Goal: Register for event/course: Sign up to attend an event or enroll in a course

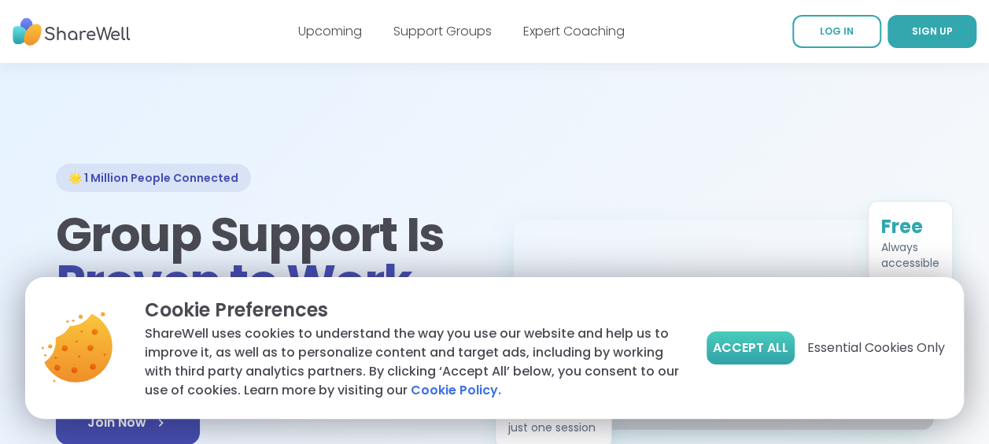
click at [769, 349] on span "Accept All" at bounding box center [751, 347] width 76 height 19
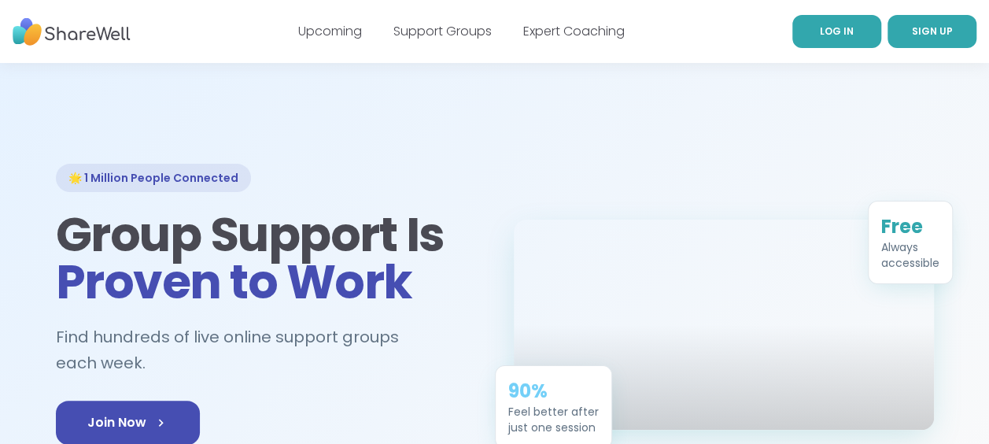
click at [837, 31] on span "LOG IN" at bounding box center [837, 30] width 34 height 13
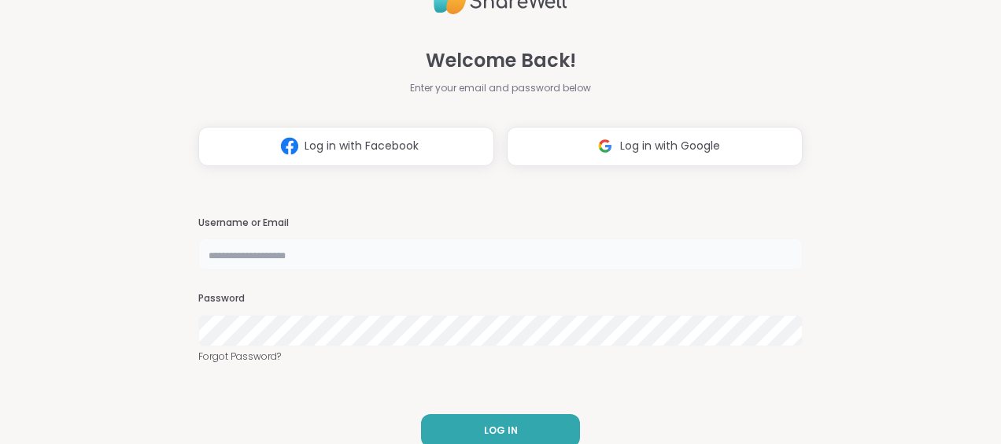
click at [436, 247] on input "text" at bounding box center [500, 253] width 604 height 31
type input "**********"
click at [666, 147] on span "Log in with Google" at bounding box center [670, 146] width 100 height 17
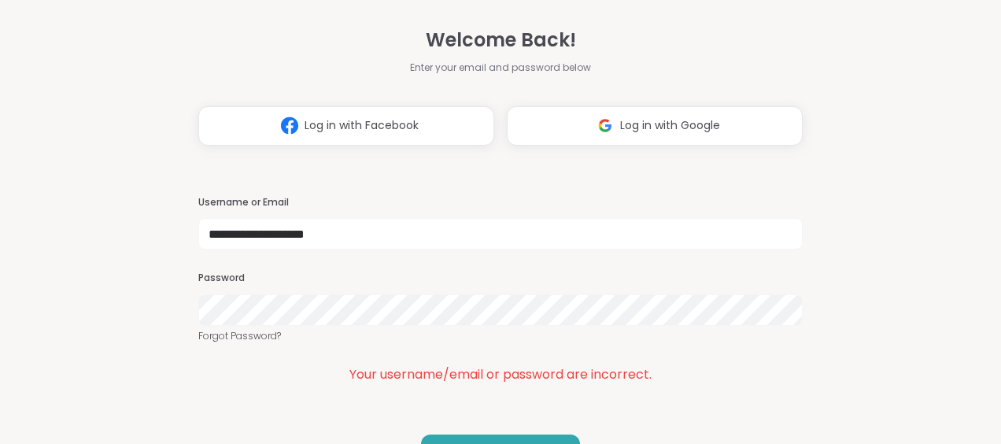
scroll to position [44, 0]
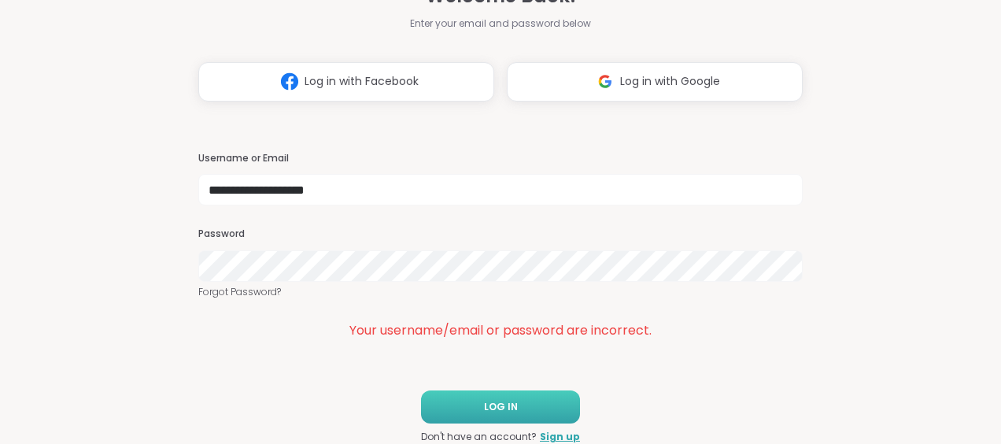
click at [530, 401] on button "LOG IN" at bounding box center [500, 406] width 159 height 33
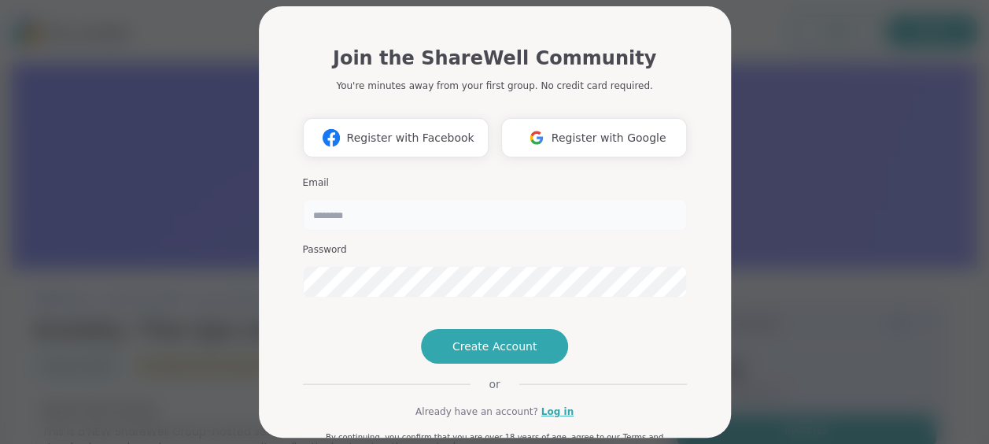
drag, startPoint x: 404, startPoint y: 215, endPoint x: 719, endPoint y: 257, distance: 317.6
click at [719, 257] on div "Join the ShareWell Community You're minutes away from your first group. No cred…" at bounding box center [495, 221] width 472 height 431
type input "**********"
click at [457, 140] on span "Register with Facebook" at bounding box center [409, 138] width 127 height 17
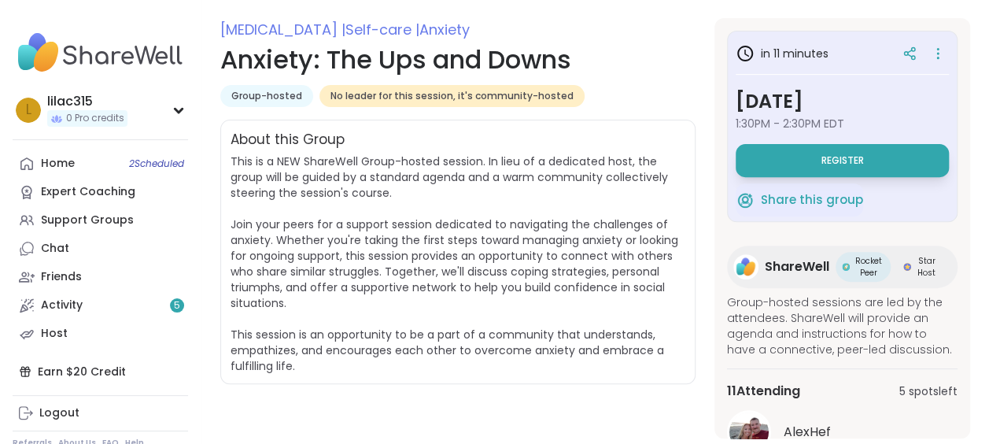
scroll to position [204, 0]
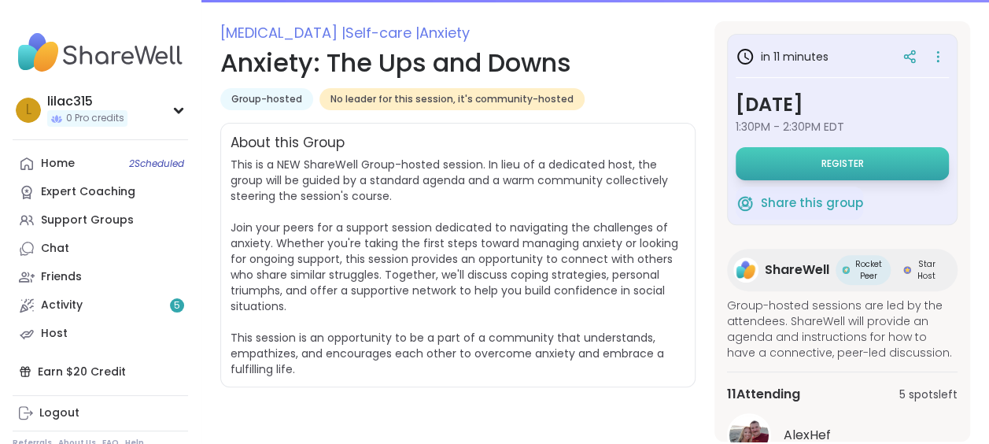
click at [831, 160] on span "Register" at bounding box center [842, 163] width 42 height 13
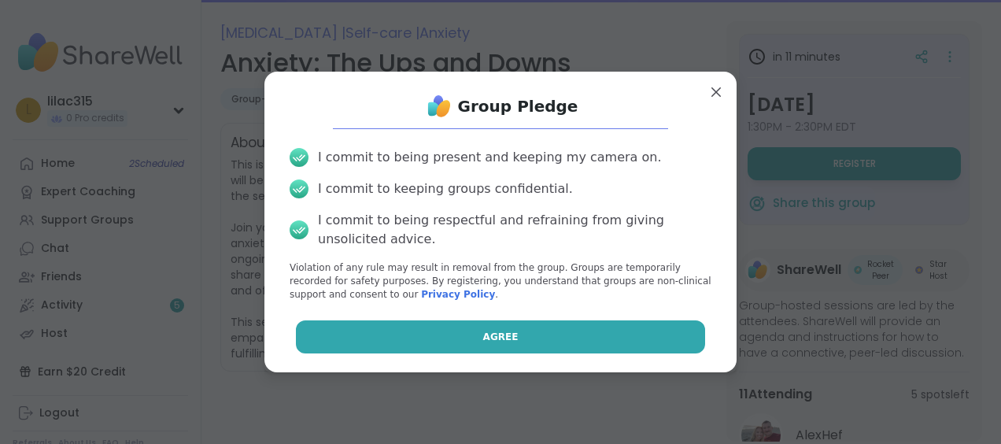
click at [470, 343] on button "Agree" at bounding box center [501, 336] width 410 height 33
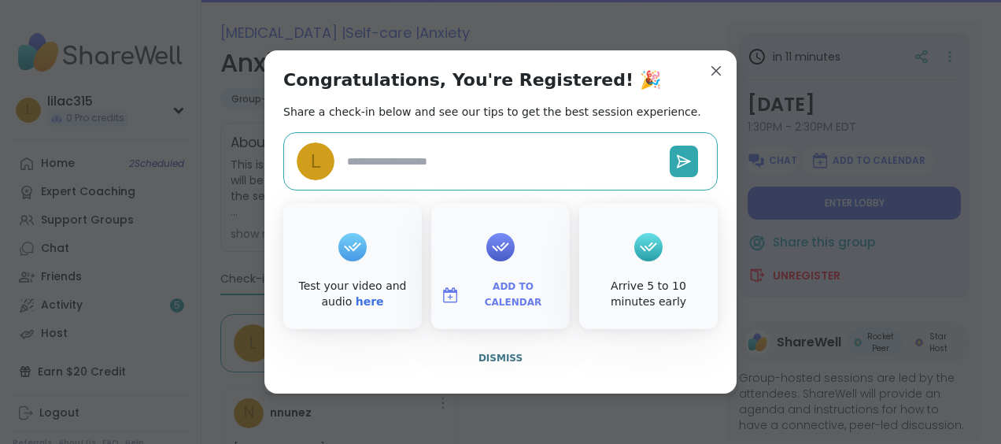
click at [534, 164] on textarea at bounding box center [502, 161] width 323 height 29
click at [503, 349] on button "Dismiss" at bounding box center [500, 357] width 434 height 33
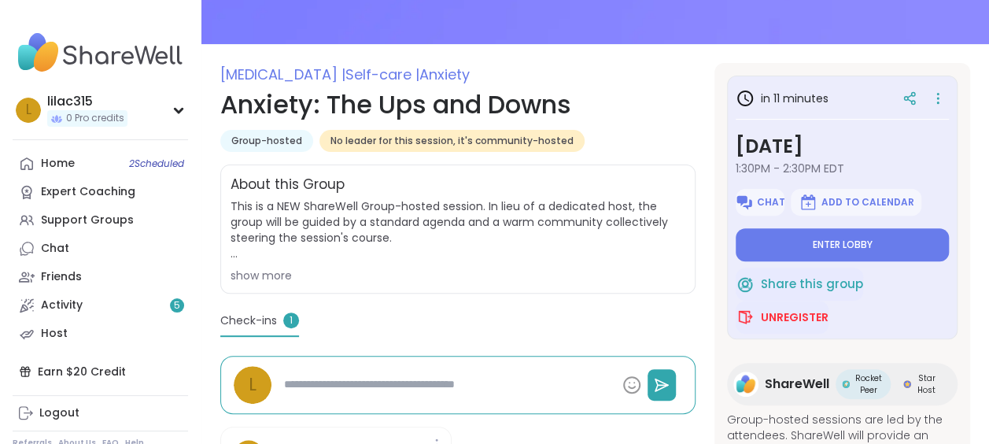
scroll to position [154, 0]
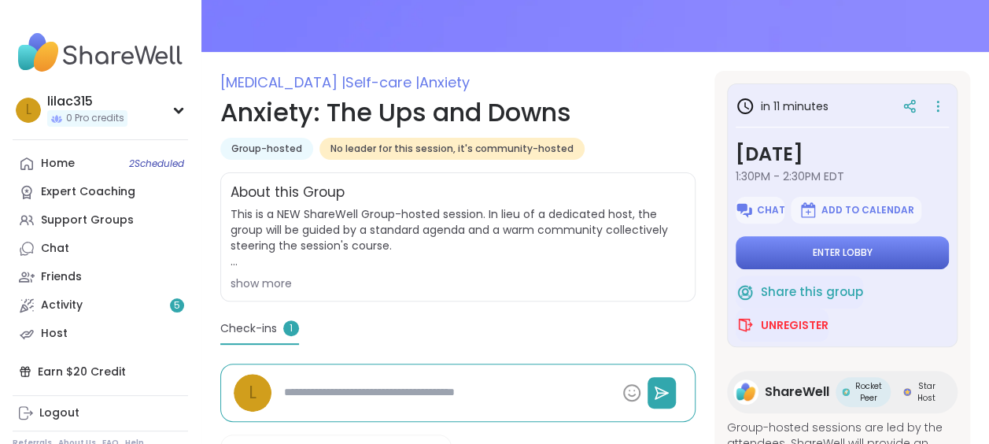
click at [834, 255] on span "Enter lobby" at bounding box center [843, 252] width 60 height 13
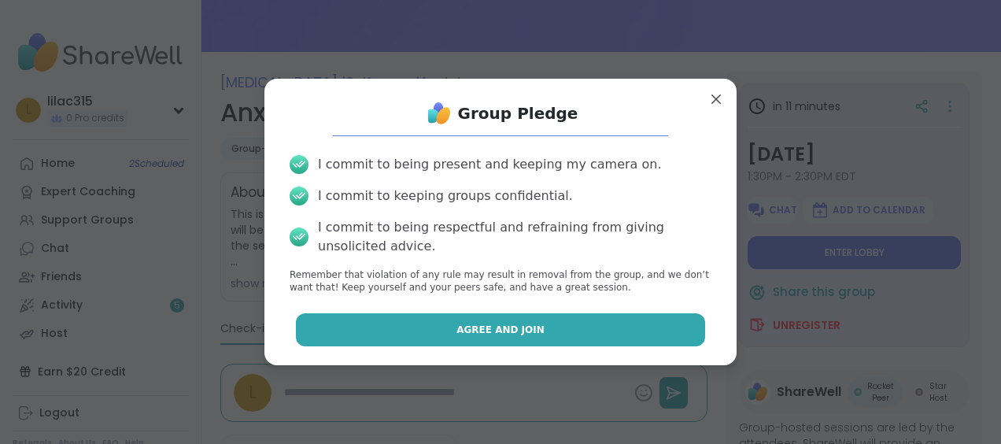
click at [532, 323] on button "Agree and Join" at bounding box center [501, 329] width 410 height 33
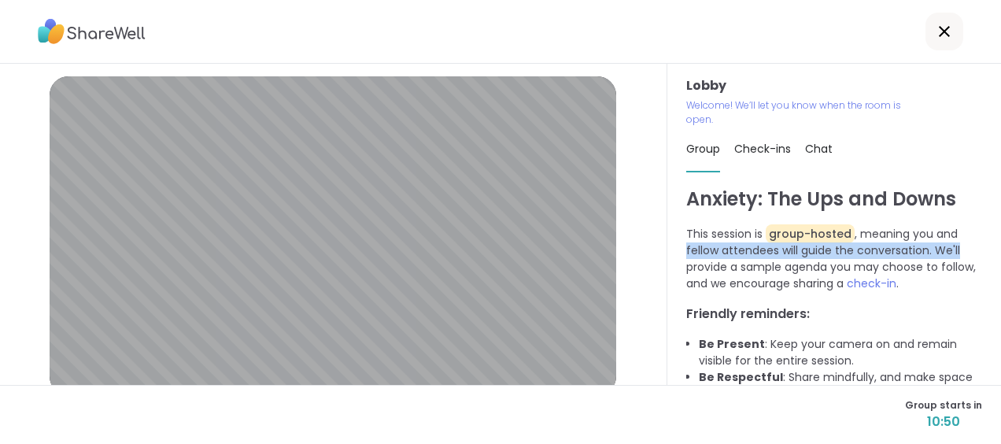
drag, startPoint x: 976, startPoint y: 224, endPoint x: 972, endPoint y: 253, distance: 28.5
click at [972, 253] on div "Lobby Welcome! We’ll let you know when the room is open. Group Check-ins Chat A…" at bounding box center [834, 224] width 334 height 321
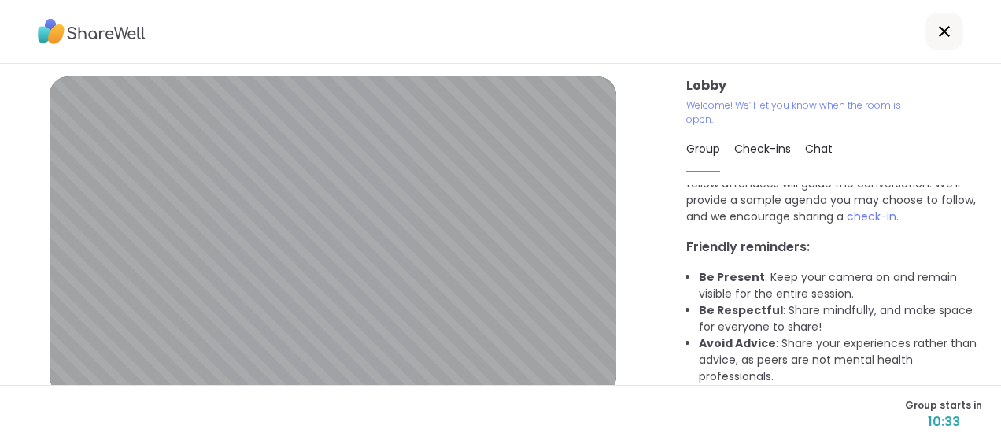
click at [755, 141] on span "Check-ins" at bounding box center [762, 149] width 57 height 16
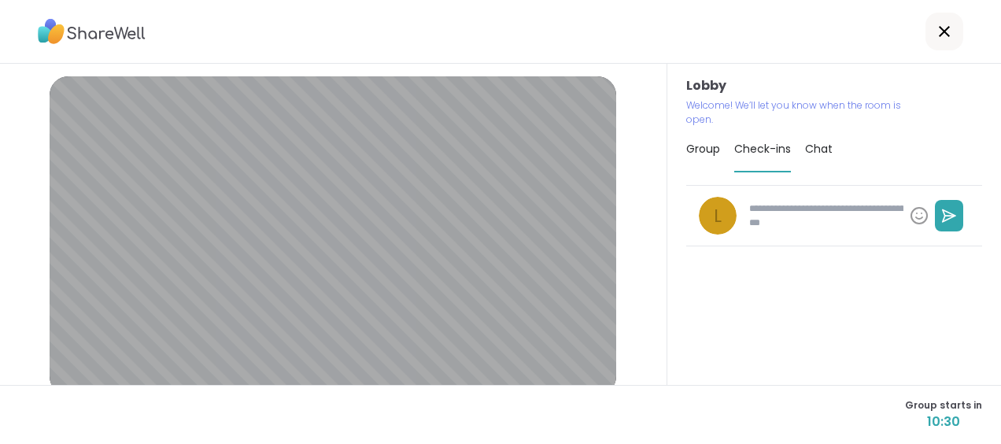
click at [691, 151] on span "Group" at bounding box center [703, 149] width 34 height 16
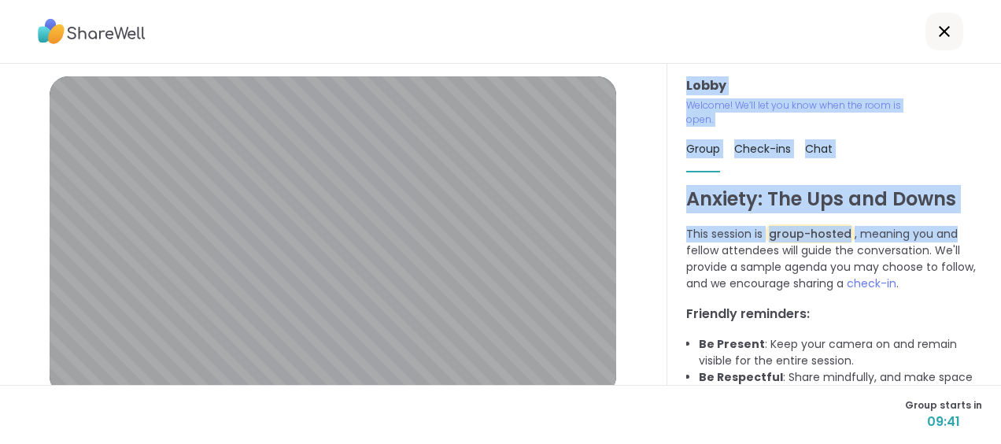
drag, startPoint x: 971, startPoint y: 223, endPoint x: 1002, endPoint y: 55, distance: 170.5
click at [988, 55] on html "Lobby | Default - Microphone Array (Realtek(R) Audio) | Default - Speakers (Rea…" at bounding box center [500, 222] width 1001 height 444
click at [936, 81] on h3 "Lobby" at bounding box center [834, 85] width 296 height 19
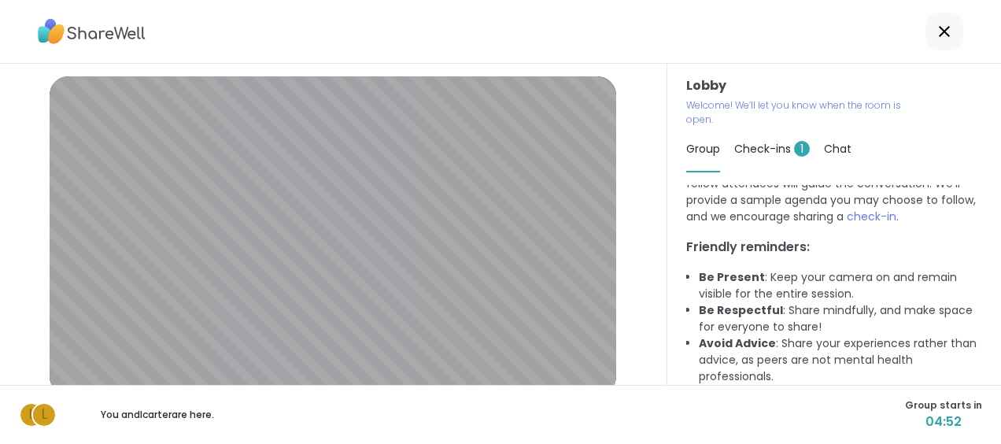
click at [755, 148] on span "Check-ins 1" at bounding box center [772, 149] width 76 height 16
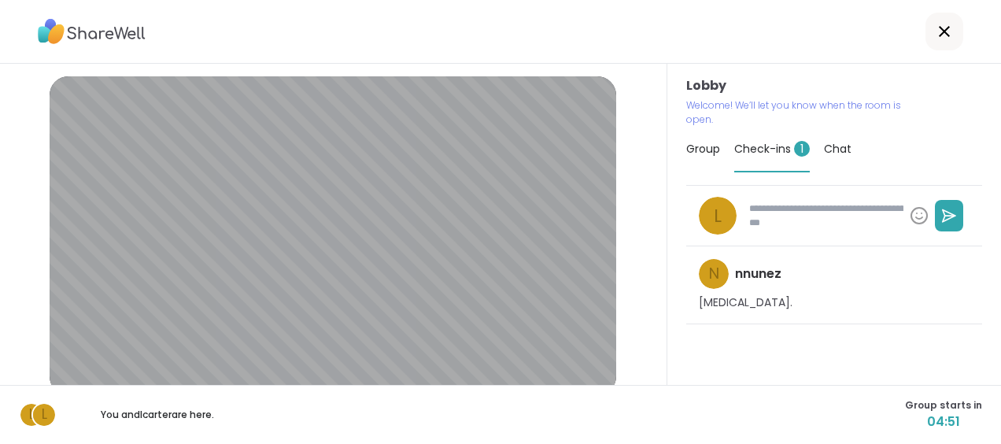
type textarea "*"
click at [703, 145] on span "Group" at bounding box center [703, 149] width 34 height 16
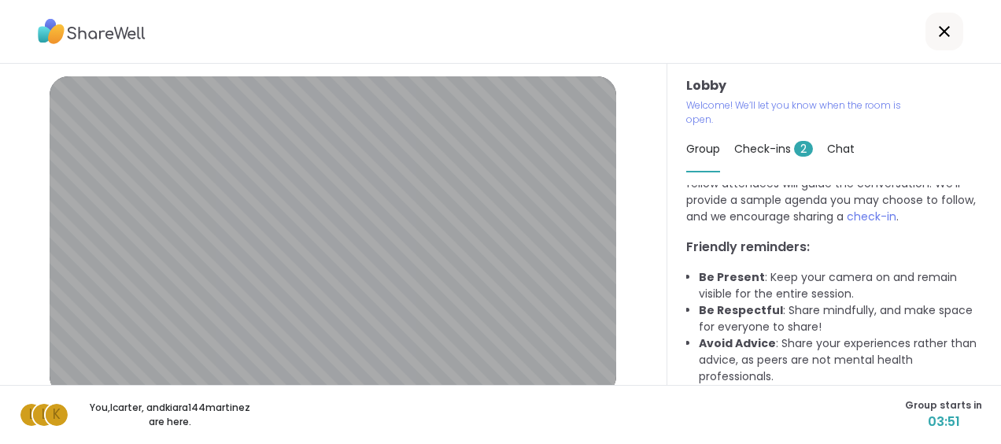
click at [939, 21] on div at bounding box center [944, 32] width 38 height 38
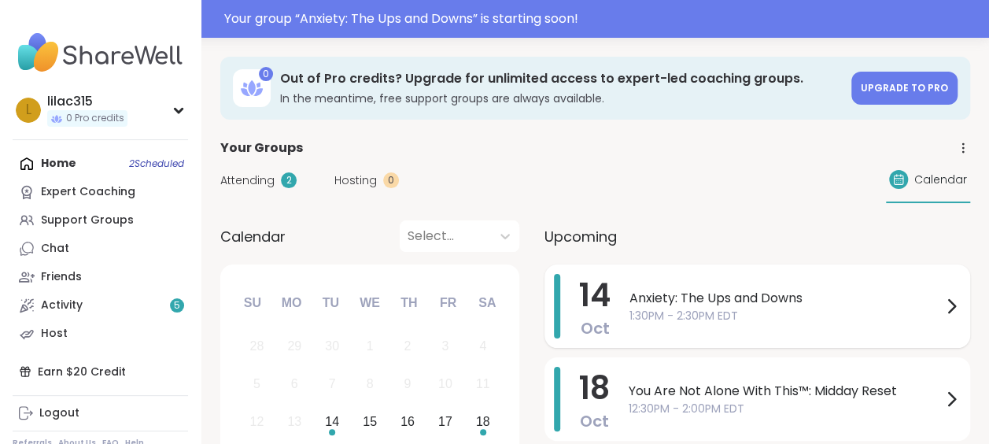
click at [722, 298] on span "Anxiety: The Ups and Downs" at bounding box center [785, 298] width 312 height 19
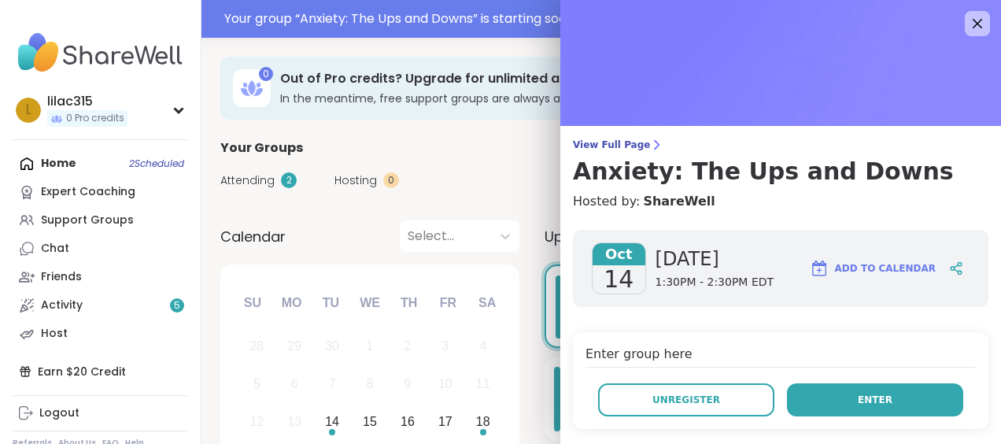
click at [834, 404] on button "Enter" at bounding box center [875, 399] width 176 height 33
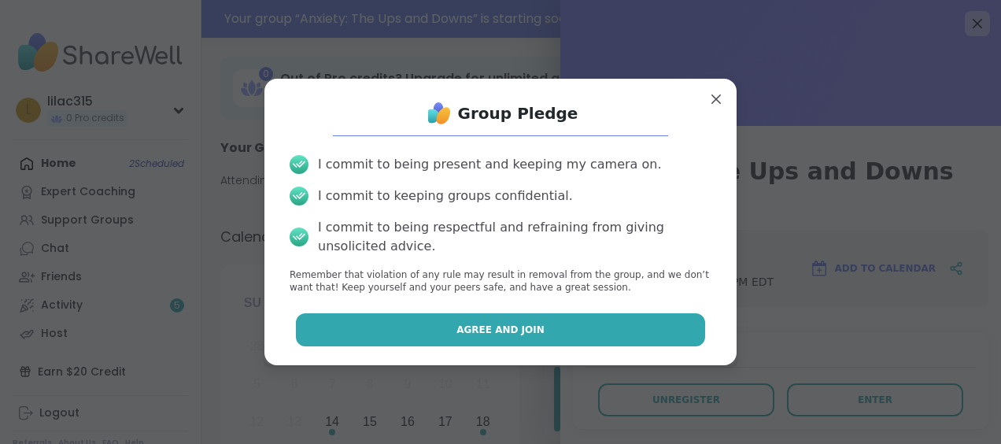
click at [618, 321] on button "Agree and Join" at bounding box center [501, 329] width 410 height 33
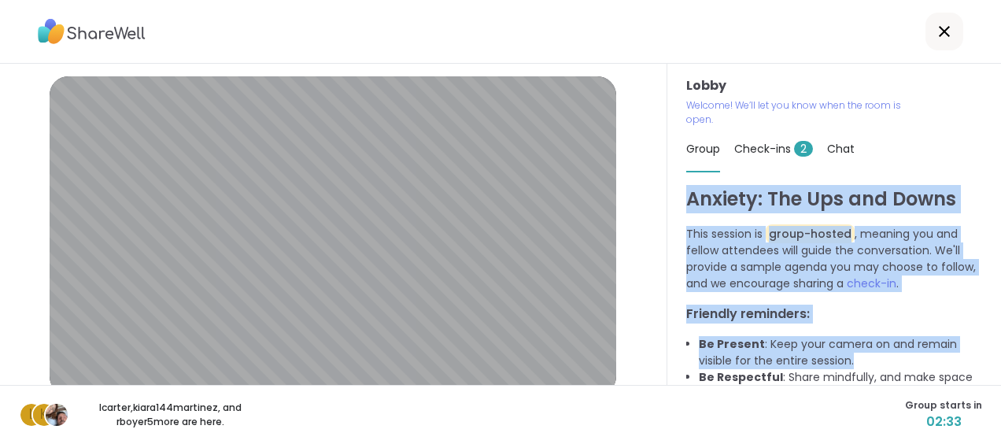
drag, startPoint x: 987, startPoint y: 138, endPoint x: 1003, endPoint y: 363, distance: 225.6
click at [988, 363] on html "Lobby | Default - Microphone Array (Realtek(R) Audio) | Default - Speakers (Rea…" at bounding box center [500, 222] width 1001 height 444
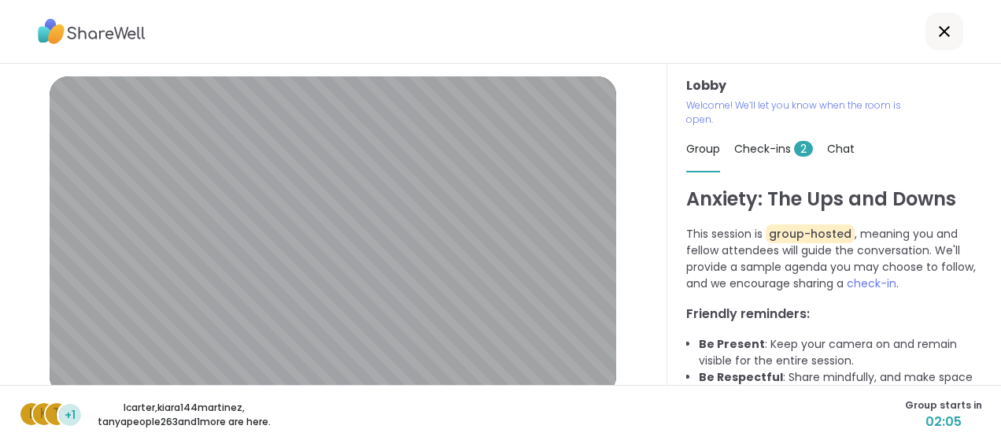
click at [807, 426] on div "l k t +1 lcarter , kiara144martinez , tanyapeople263 and 1 more are here. Group…" at bounding box center [500, 414] width 1001 height 59
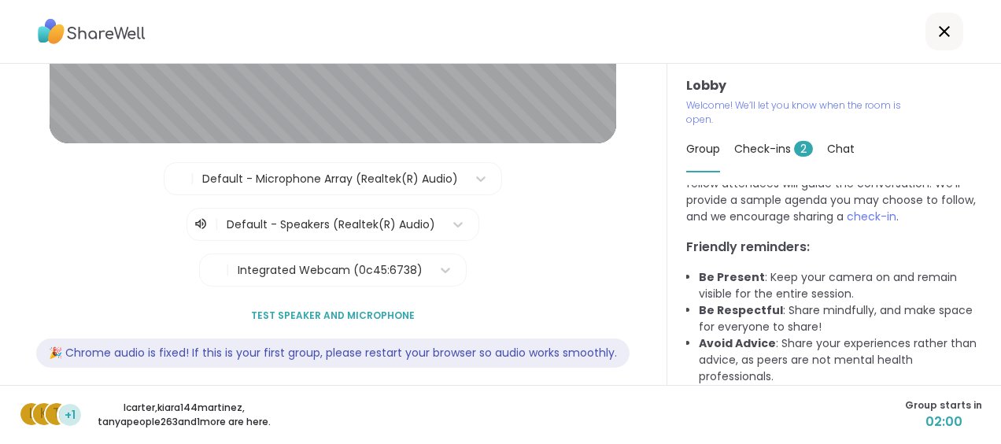
scroll to position [290, 0]
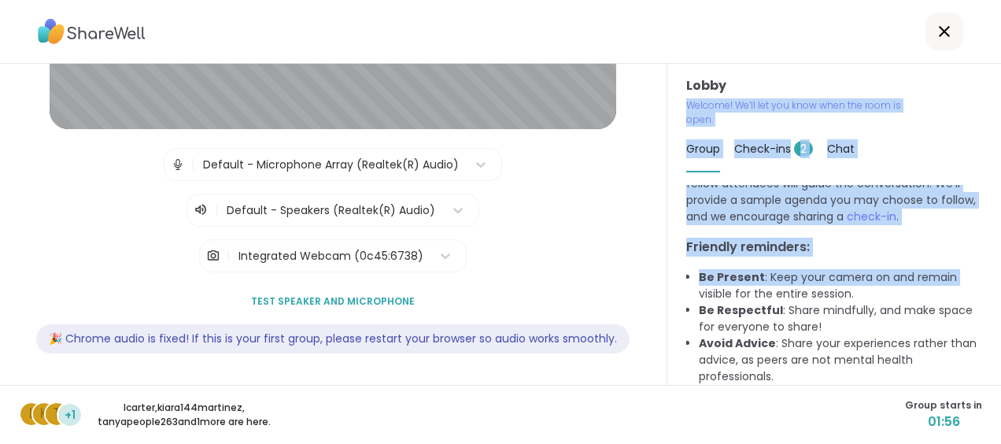
drag, startPoint x: 659, startPoint y: 296, endPoint x: 669, endPoint y: 108, distance: 188.3
click at [669, 108] on div "Lobby Welcome! We’ll let you know when the room is open. Group Check-ins 2 Chat…" at bounding box center [834, 224] width 334 height 321
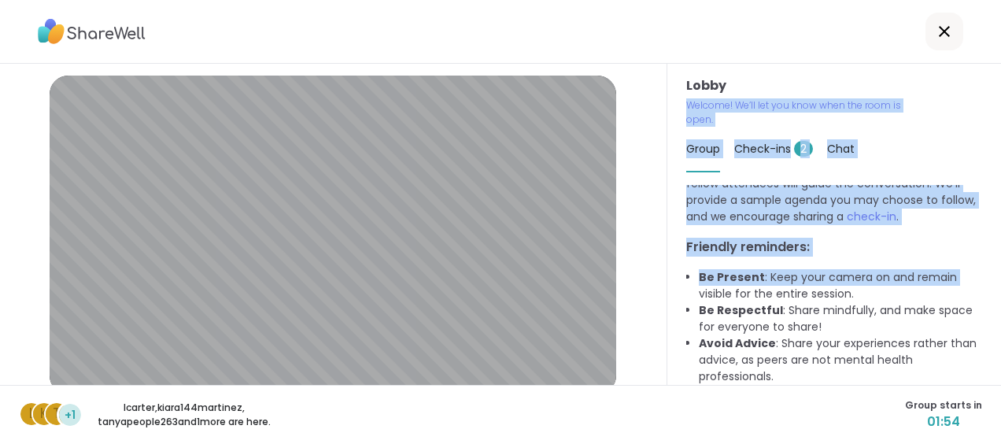
scroll to position [0, 0]
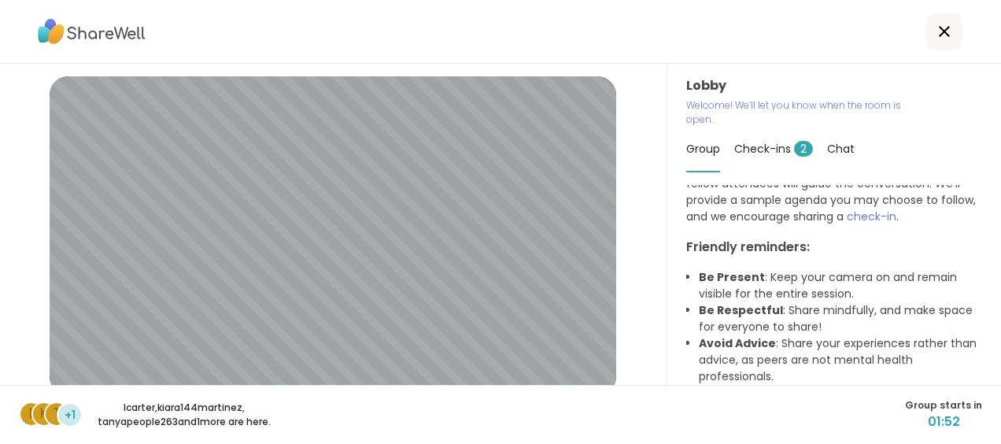
click at [715, 40] on div at bounding box center [500, 32] width 1001 height 64
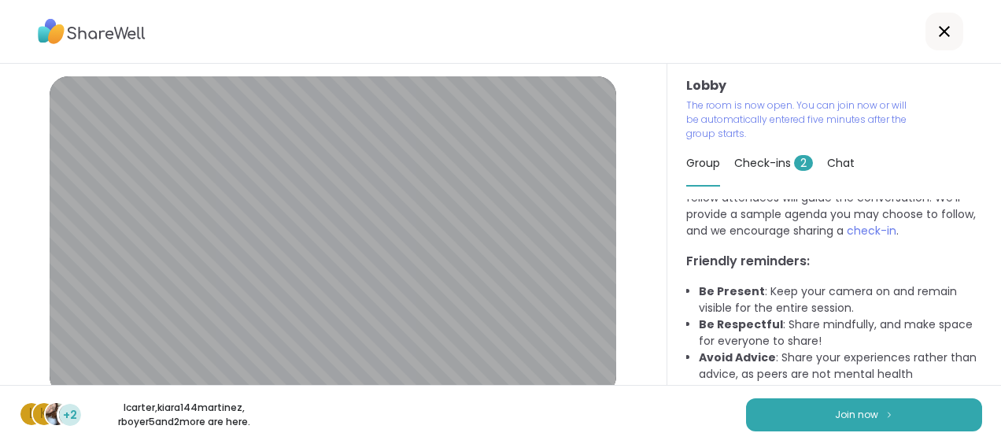
scroll to position [95, 0]
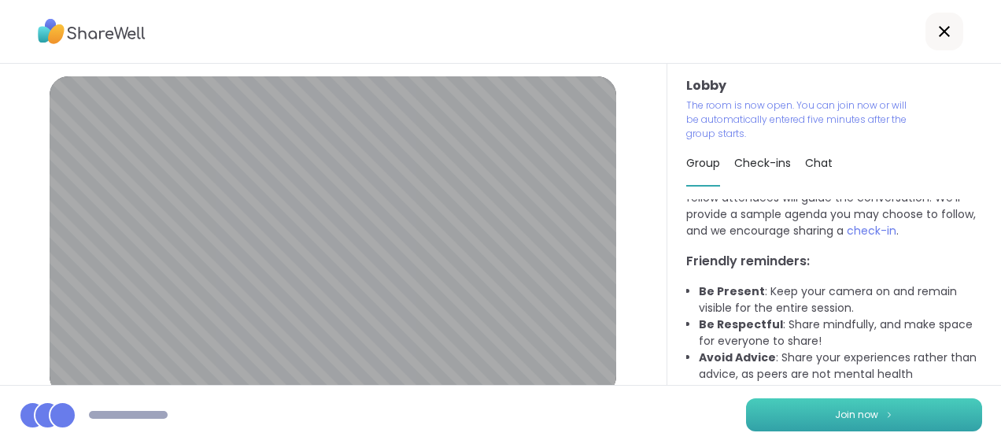
click at [858, 406] on button "Join now" at bounding box center [864, 414] width 236 height 33
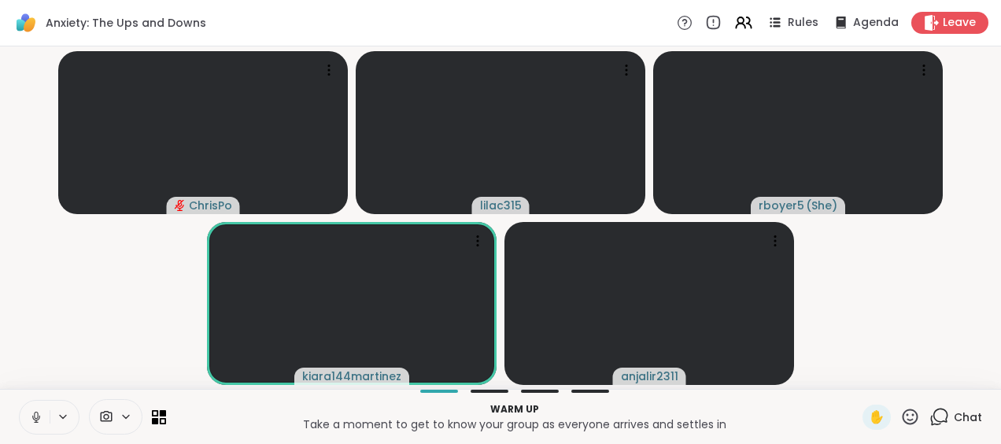
click at [32, 420] on icon at bounding box center [36, 417] width 14 height 14
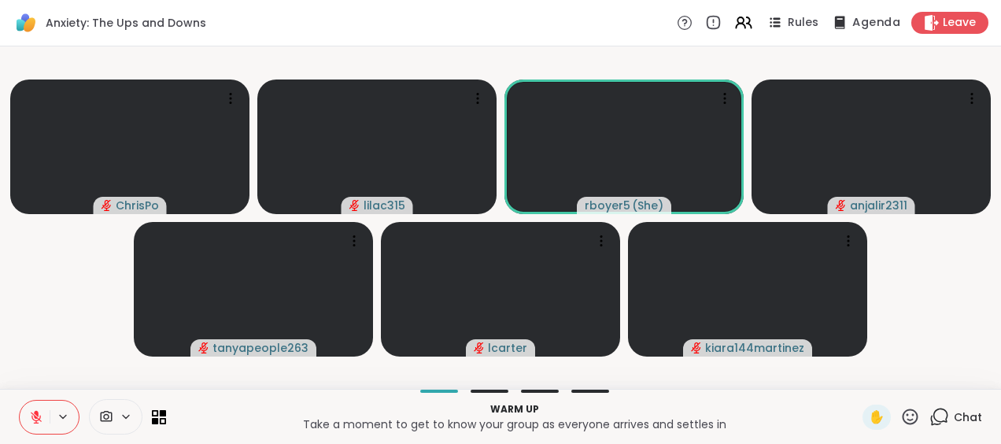
click at [873, 13] on div "Agenda" at bounding box center [864, 23] width 71 height 20
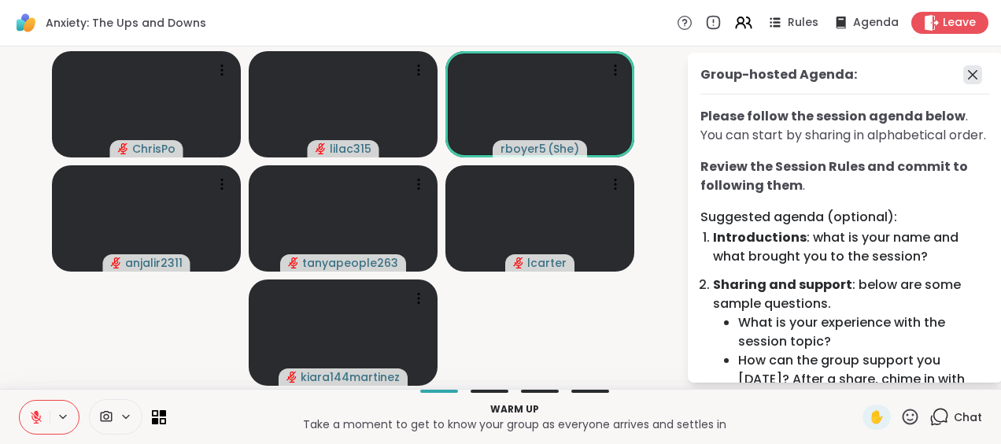
click at [968, 73] on icon at bounding box center [972, 74] width 19 height 19
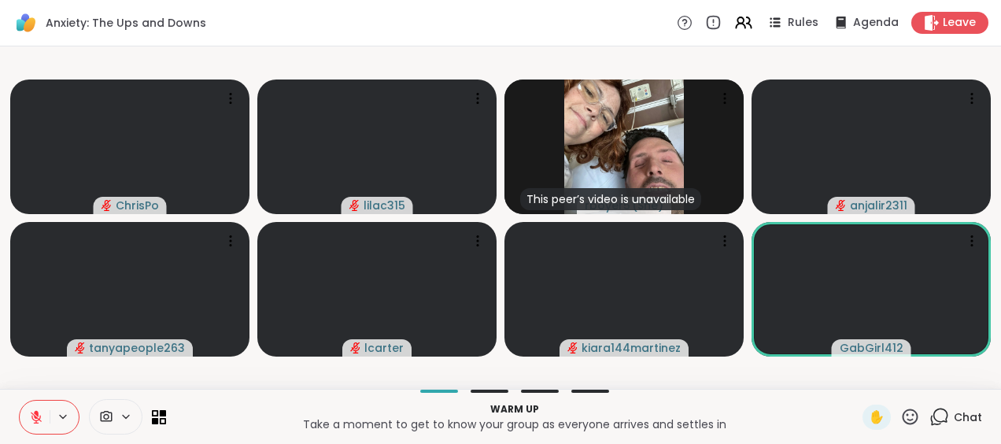
click at [34, 411] on icon at bounding box center [36, 413] width 5 height 6
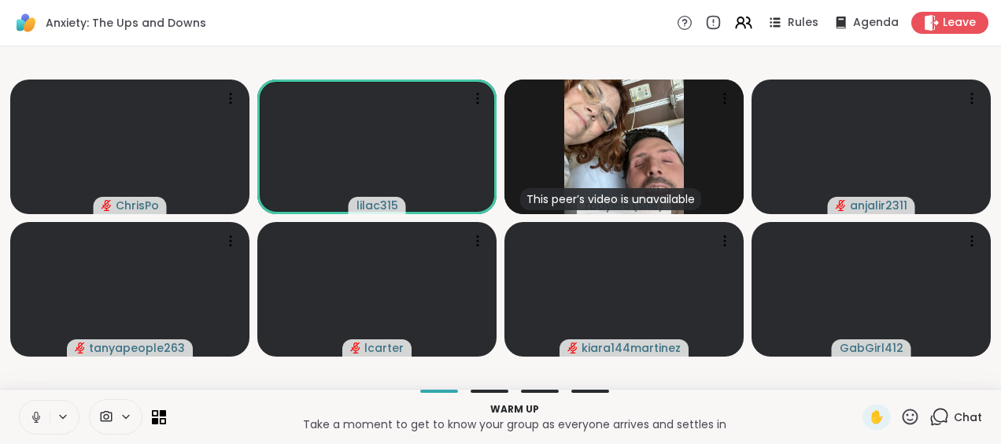
click at [34, 411] on icon at bounding box center [36, 417] width 14 height 14
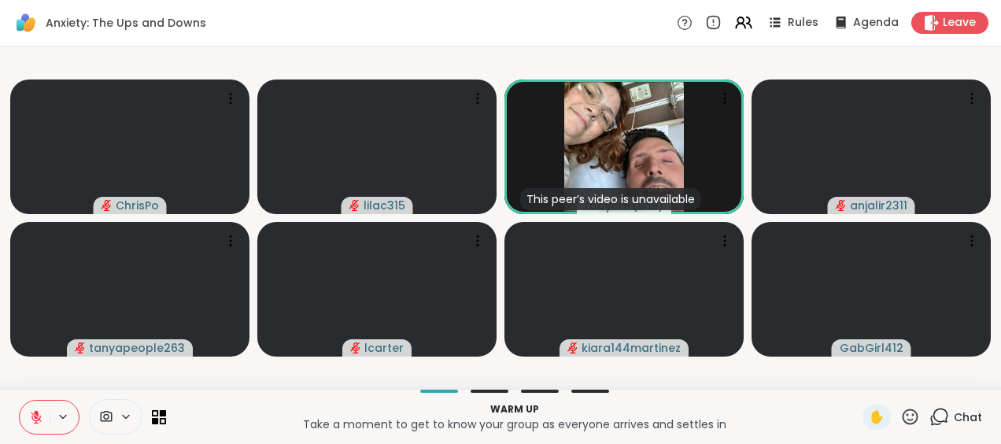
click at [34, 411] on icon at bounding box center [36, 413] width 5 height 6
click at [34, 411] on icon at bounding box center [36, 417] width 14 height 14
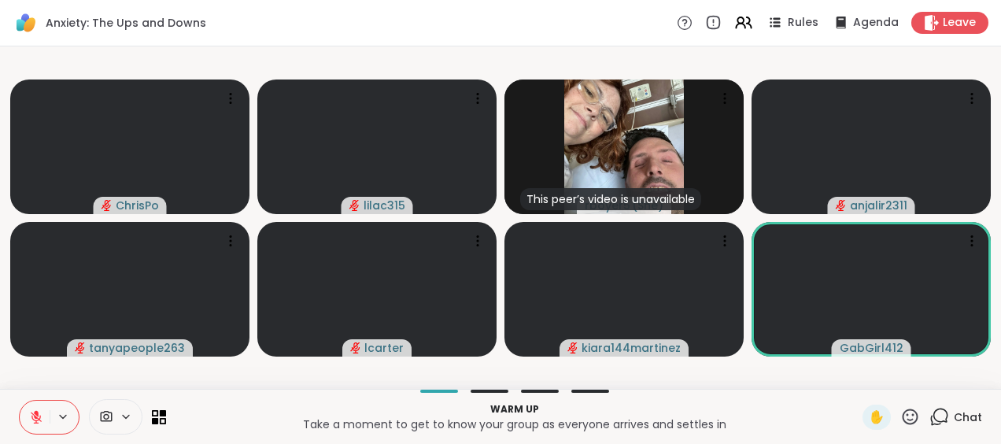
click at [223, 417] on p "Take a moment to get to know your group as everyone arrives and settles in" at bounding box center [513, 424] width 677 height 16
click at [786, 412] on p "Warm up" at bounding box center [513, 409] width 677 height 14
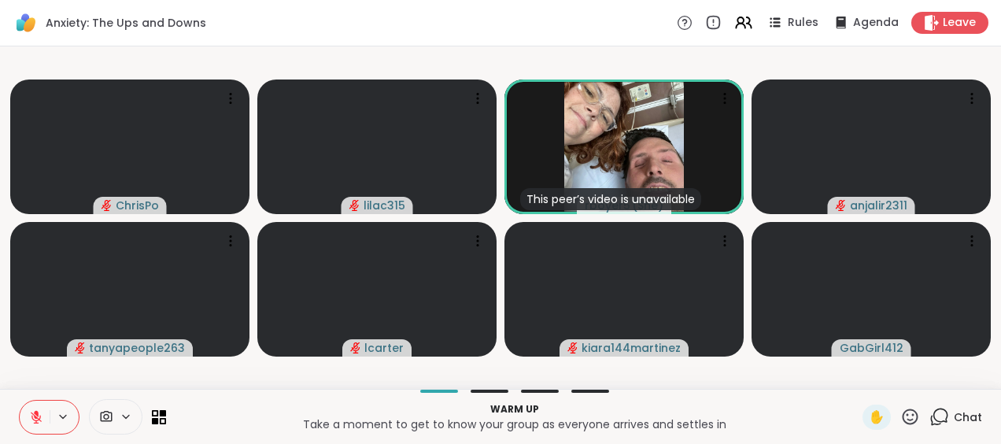
click at [46, 426] on button at bounding box center [35, 416] width 30 height 33
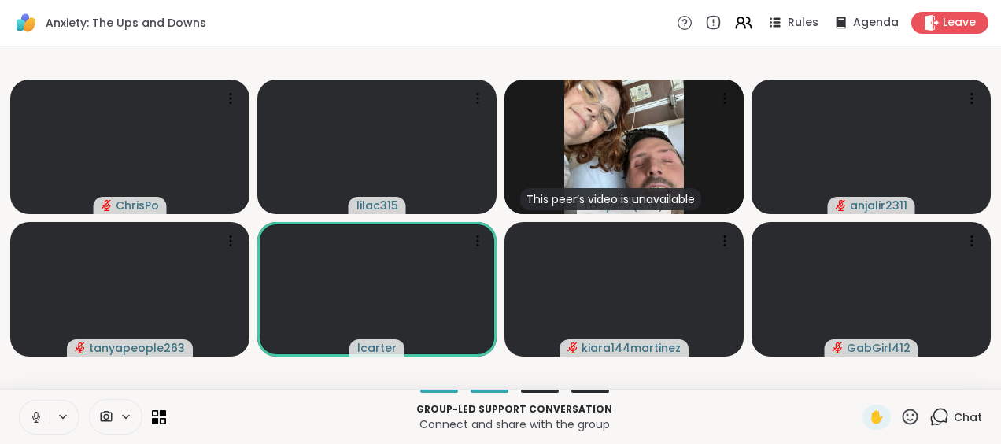
click at [39, 415] on icon at bounding box center [36, 417] width 14 height 14
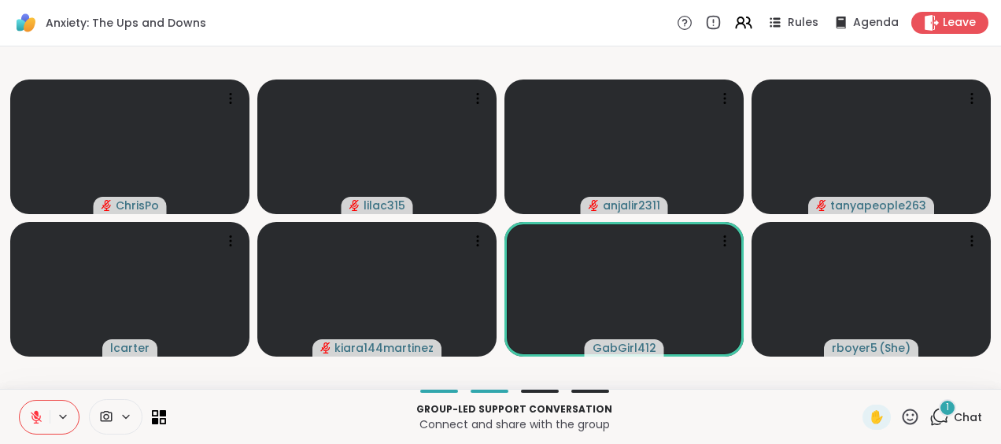
click at [31, 415] on icon at bounding box center [36, 416] width 11 height 11
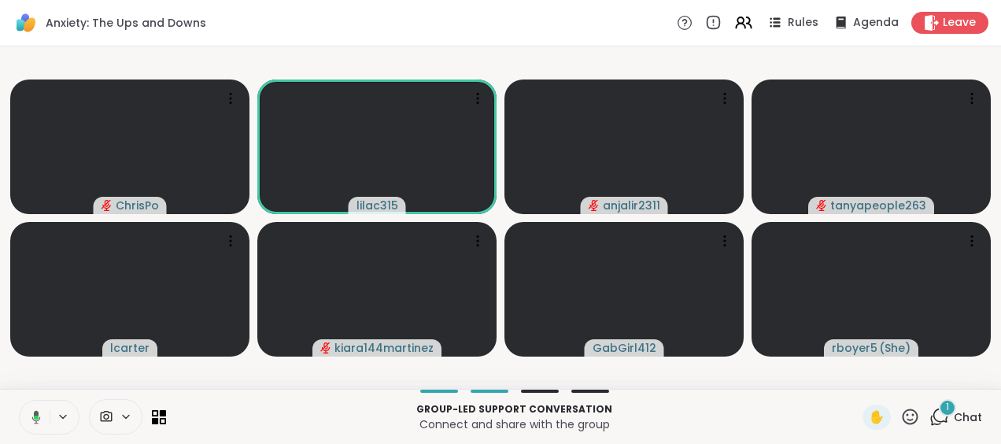
click at [39, 416] on icon at bounding box center [34, 417] width 14 height 14
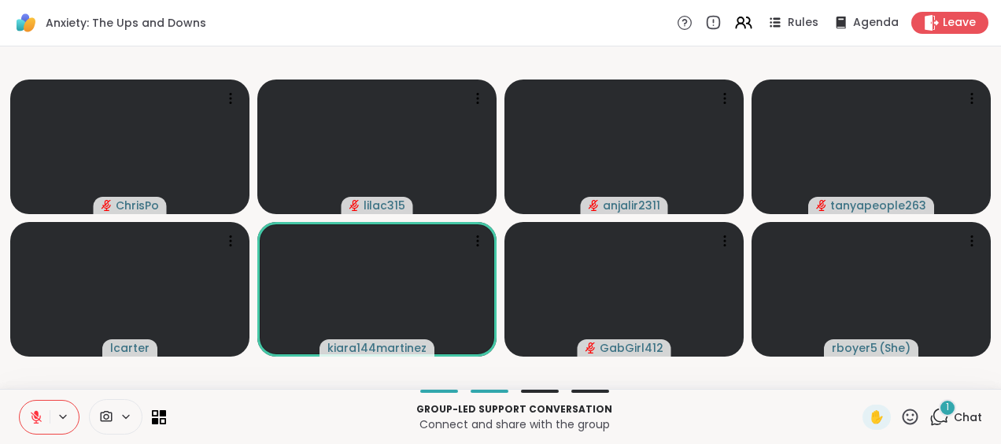
click at [35, 415] on icon at bounding box center [36, 416] width 11 height 11
click at [35, 415] on rect at bounding box center [36, 415] width 5 height 7
click at [35, 415] on icon at bounding box center [36, 416] width 11 height 11
click at [35, 415] on icon at bounding box center [36, 417] width 14 height 14
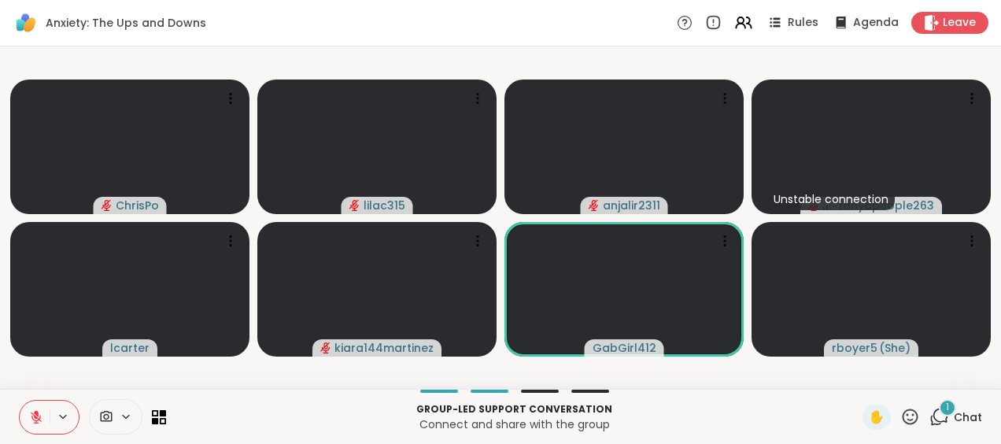
click at [38, 416] on icon at bounding box center [36, 417] width 14 height 14
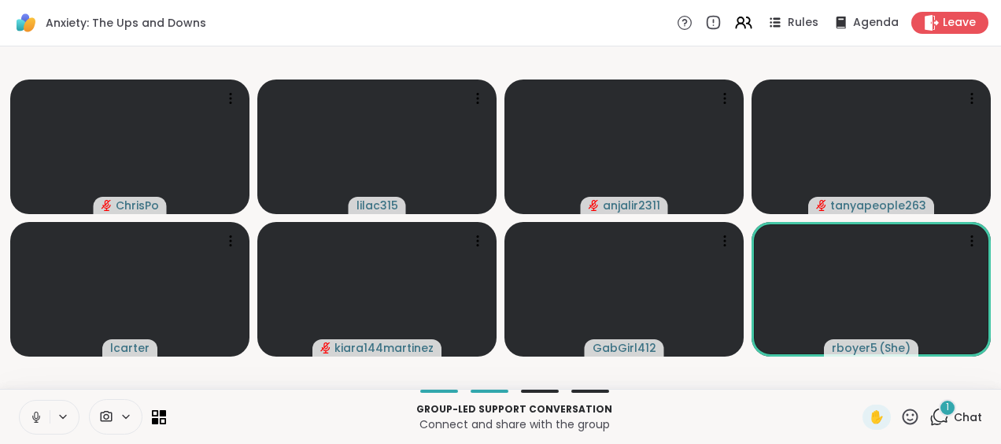
click at [33, 418] on icon at bounding box center [36, 417] width 8 height 5
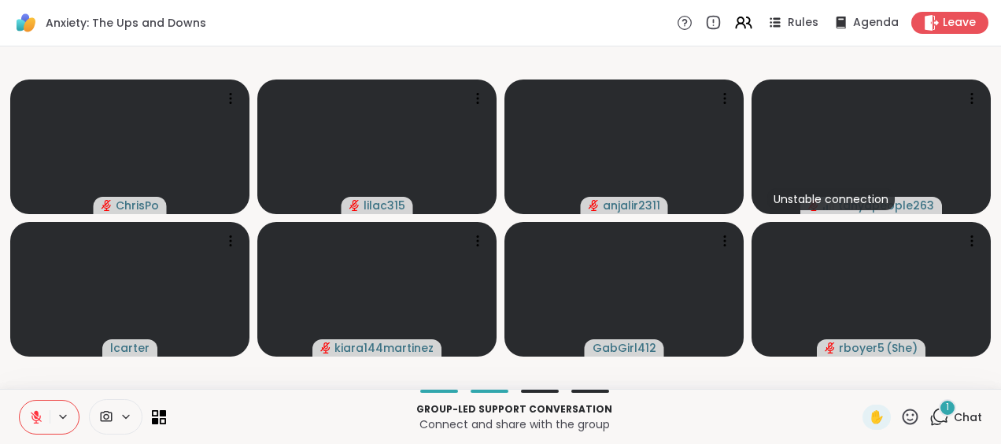
click at [10, 409] on div "Group-led support conversation Connect and share with the group ✋ 1 Chat" at bounding box center [500, 416] width 1001 height 55
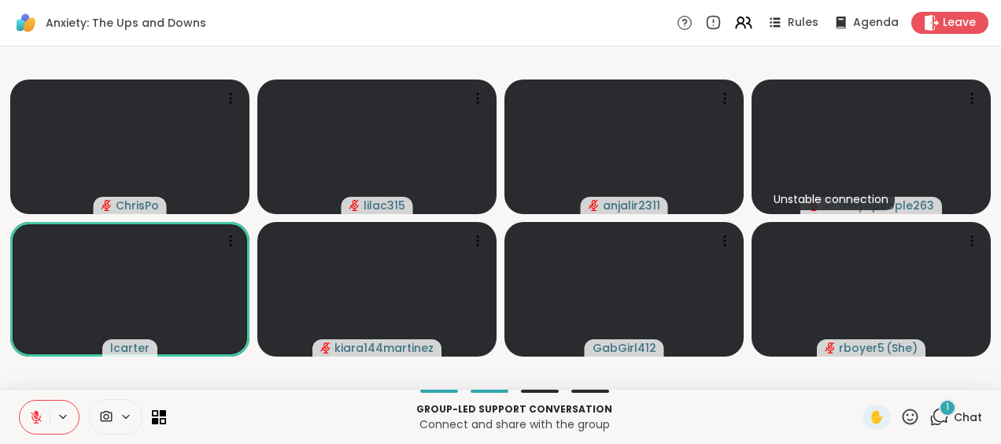
click at [40, 419] on icon at bounding box center [36, 417] width 14 height 14
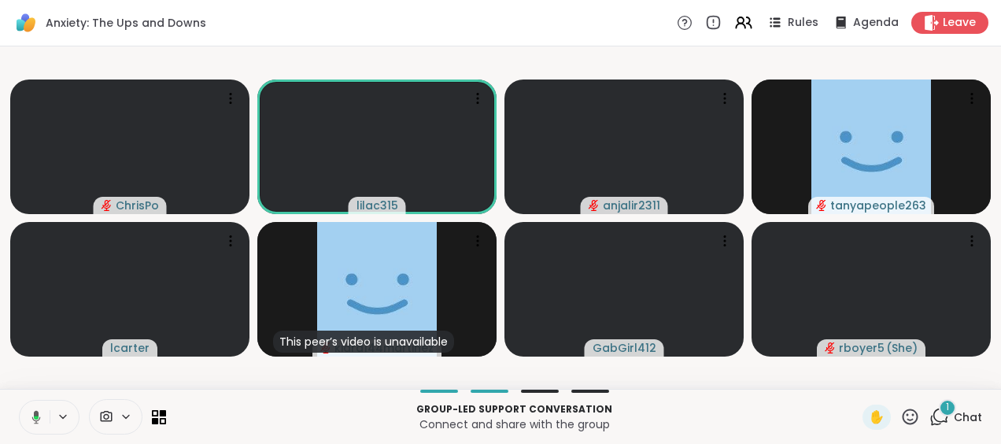
click at [32, 417] on icon at bounding box center [36, 416] width 9 height 13
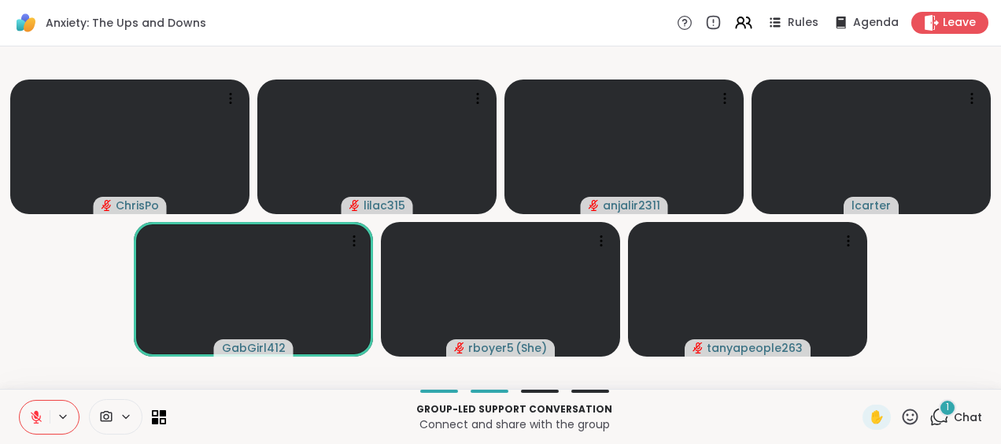
click at [35, 415] on icon at bounding box center [36, 416] width 11 height 11
click at [39, 410] on icon at bounding box center [36, 417] width 14 height 14
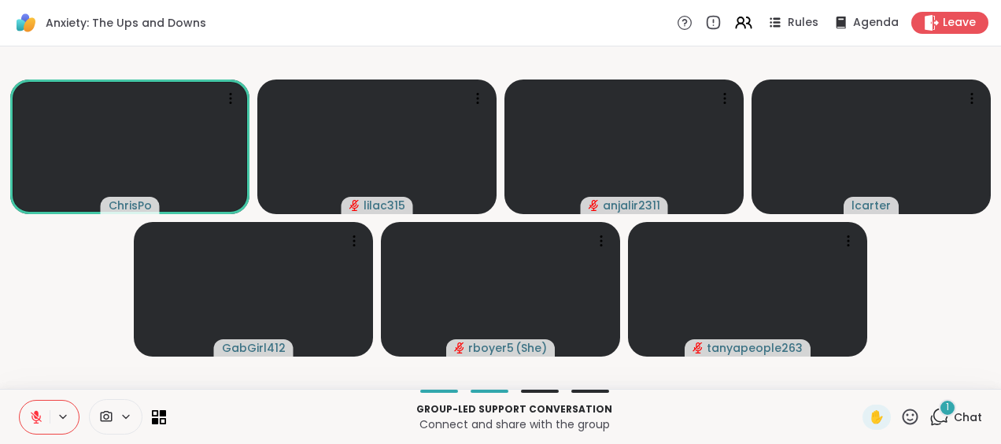
click at [39, 417] on icon at bounding box center [36, 416] width 11 height 11
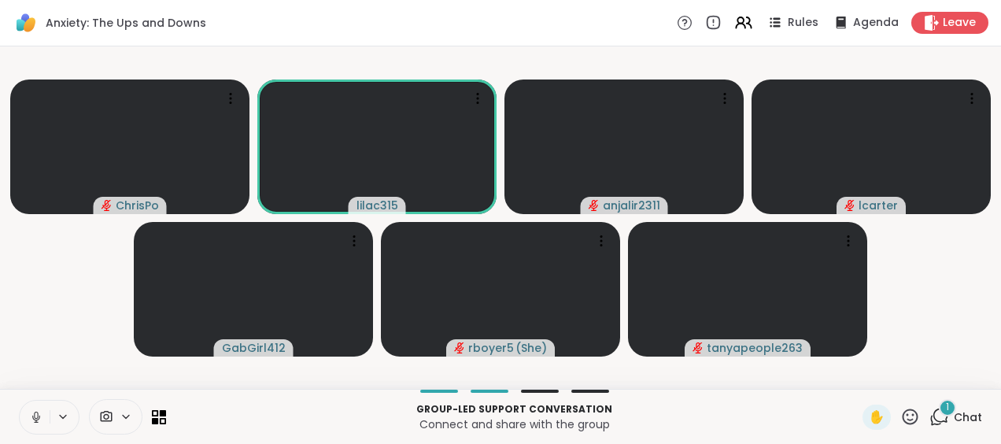
click at [35, 415] on icon at bounding box center [36, 417] width 14 height 14
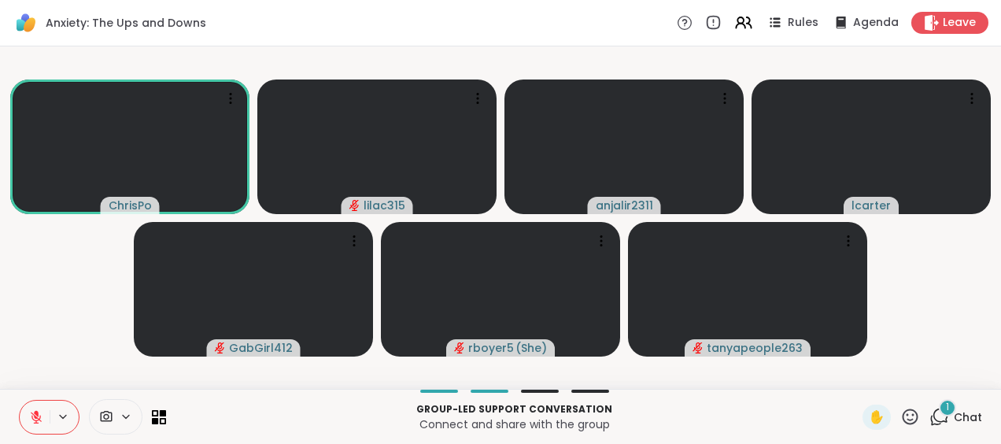
click at [36, 414] on icon at bounding box center [36, 413] width 5 height 6
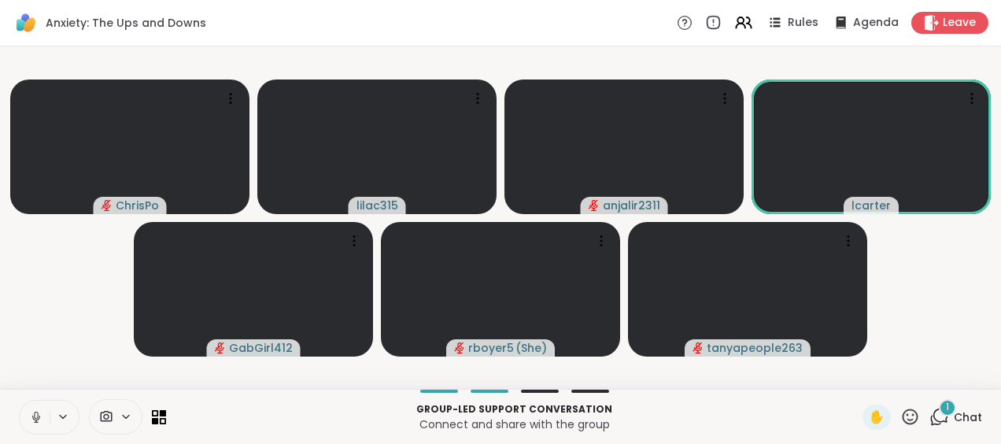
click at [34, 417] on icon at bounding box center [36, 417] width 14 height 14
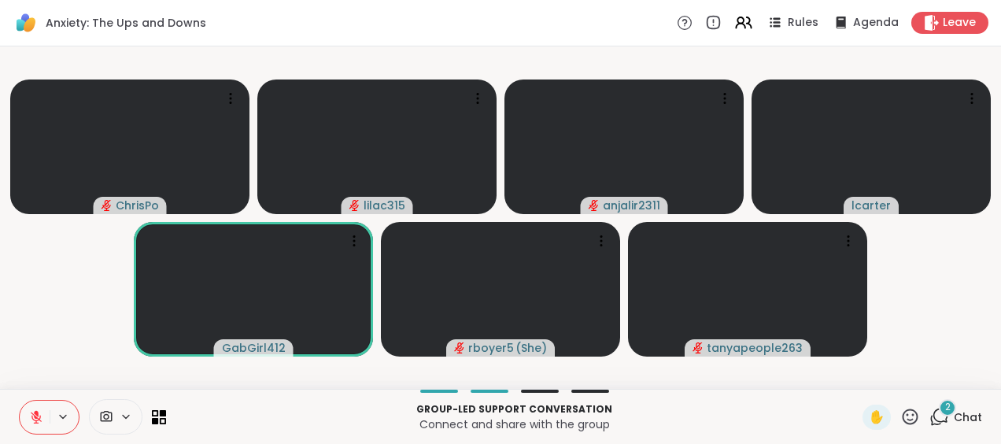
click at [30, 415] on icon at bounding box center [36, 417] width 14 height 14
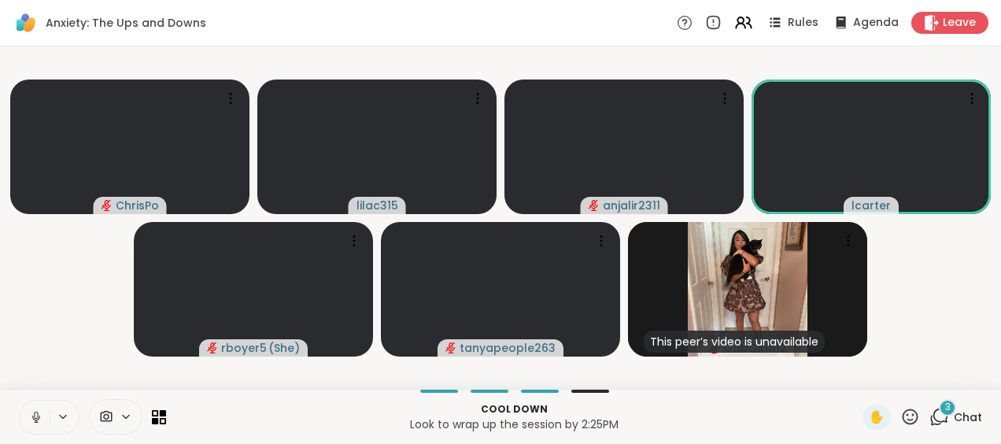
click at [35, 414] on icon at bounding box center [36, 414] width 4 height 7
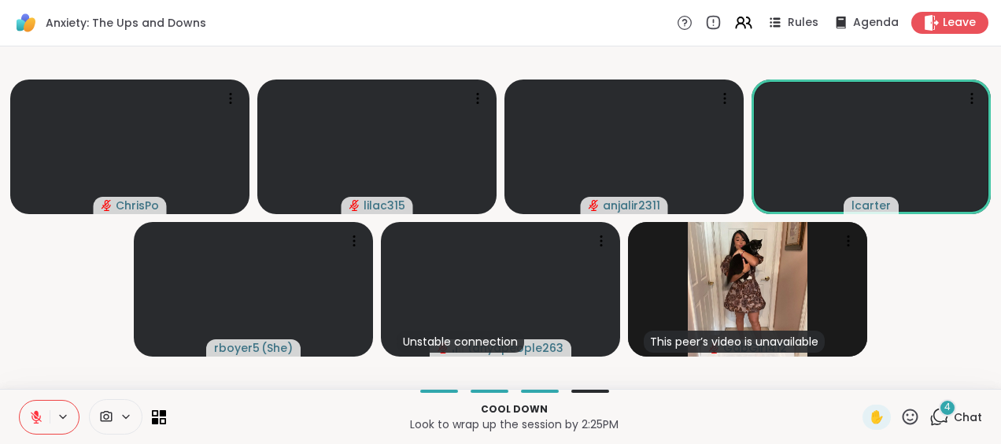
click at [944, 407] on span "4" at bounding box center [947, 406] width 6 height 13
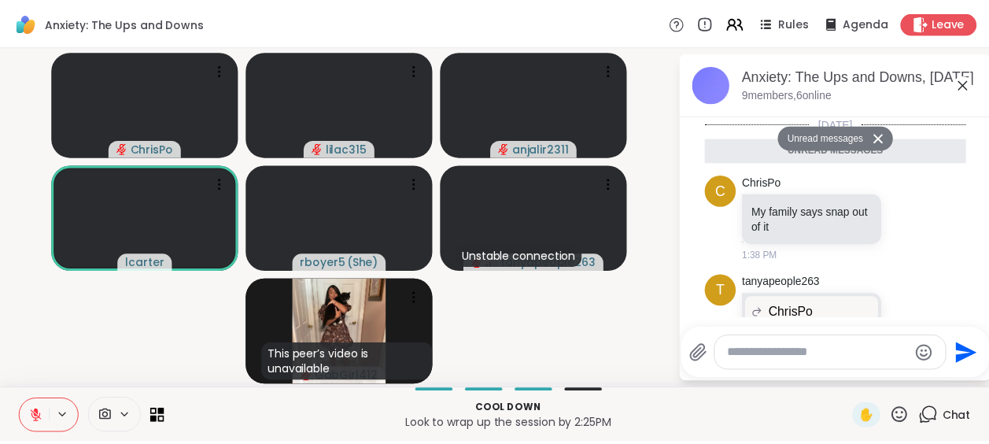
scroll to position [334, 0]
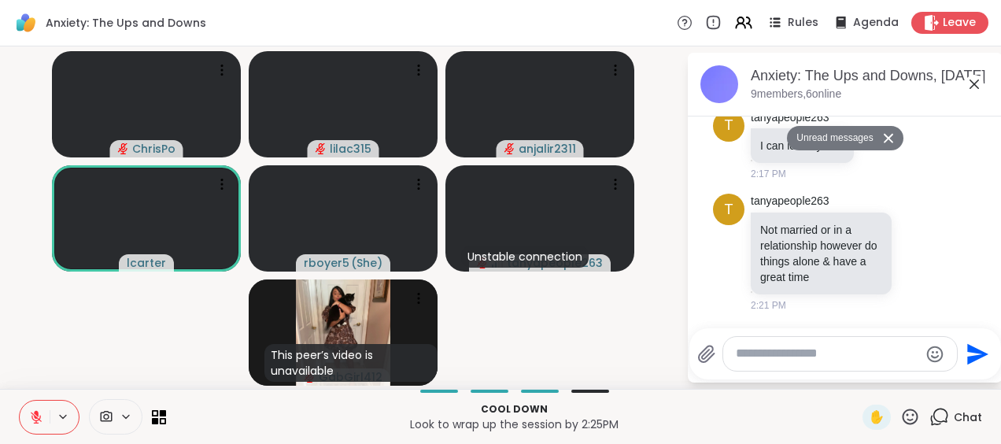
click at [970, 77] on icon at bounding box center [974, 84] width 19 height 19
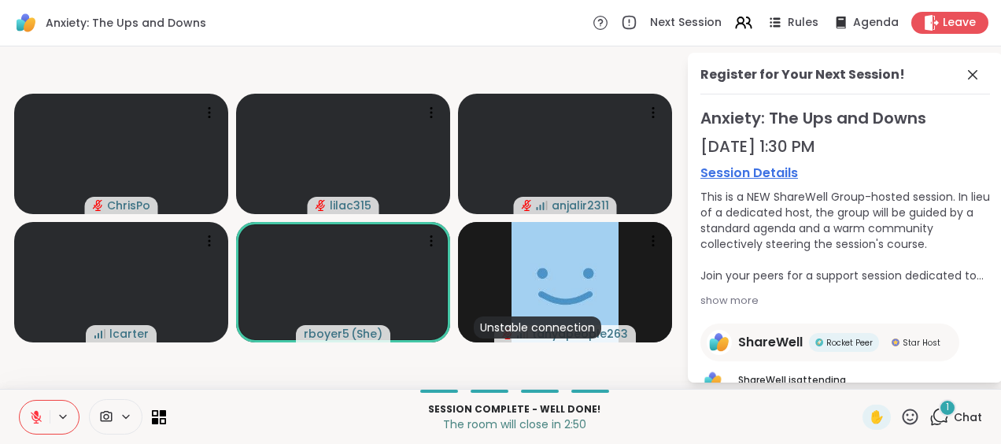
click at [33, 412] on icon at bounding box center [36, 417] width 14 height 14
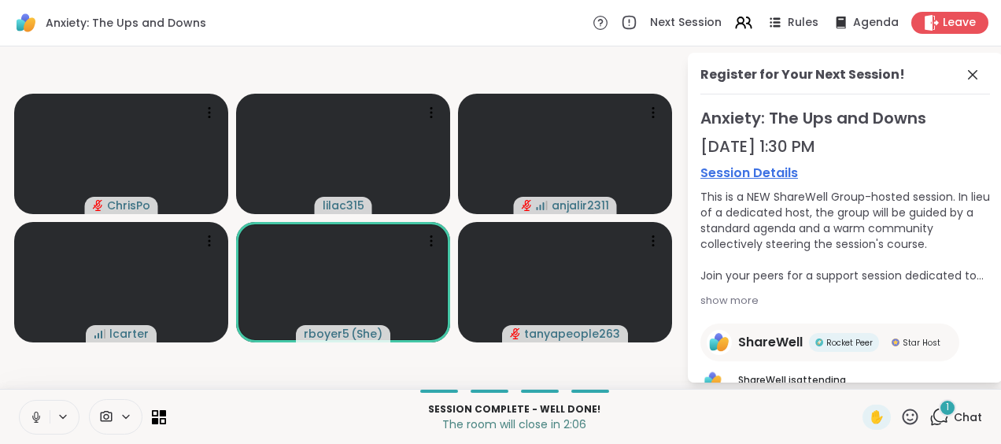
click at [31, 411] on icon at bounding box center [36, 417] width 14 height 14
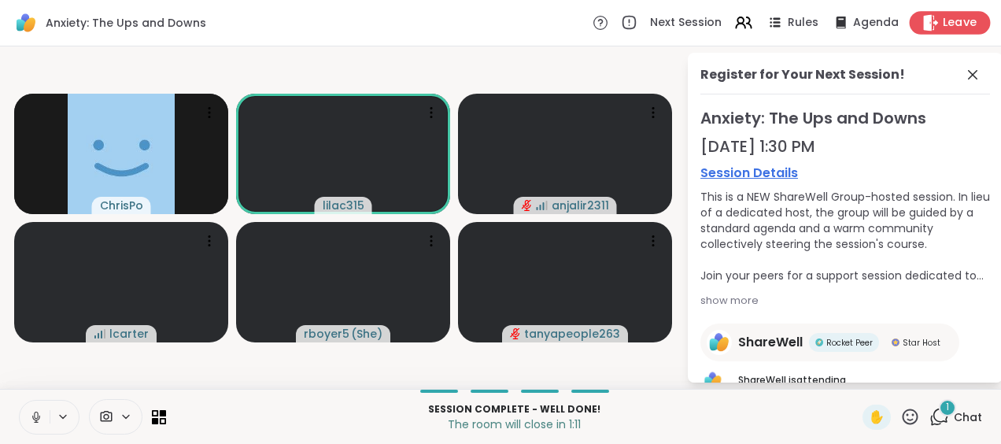
click at [949, 24] on span "Leave" at bounding box center [960, 23] width 35 height 17
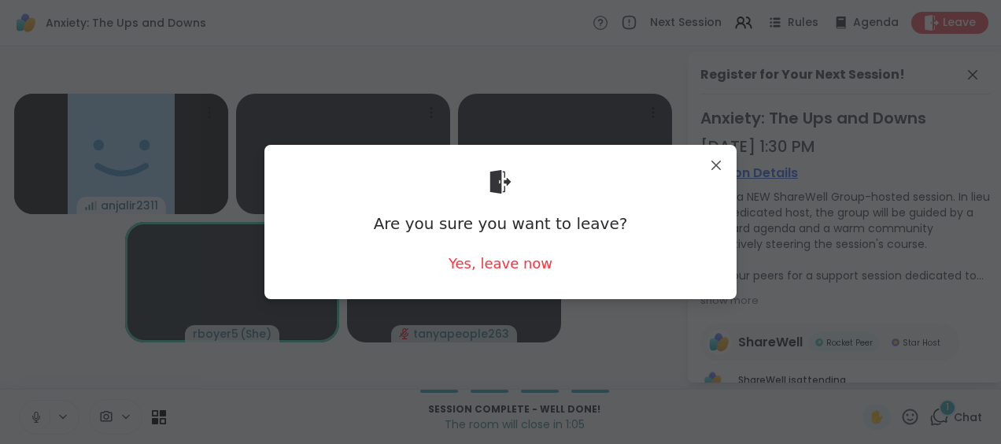
click at [490, 252] on div "Are you sure you want to leave? Yes, leave now" at bounding box center [500, 221] width 447 height 128
click at [489, 258] on div "Yes, leave now" at bounding box center [500, 263] width 104 height 20
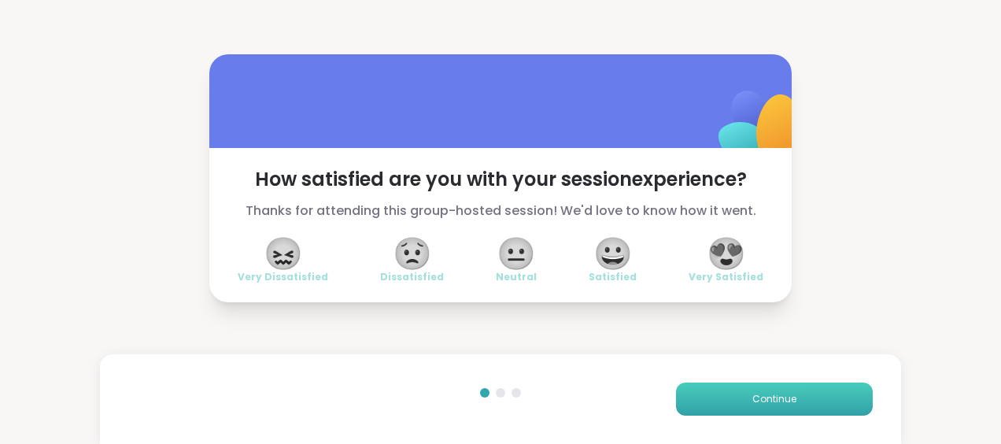
click at [793, 397] on button "Continue" at bounding box center [774, 398] width 197 height 33
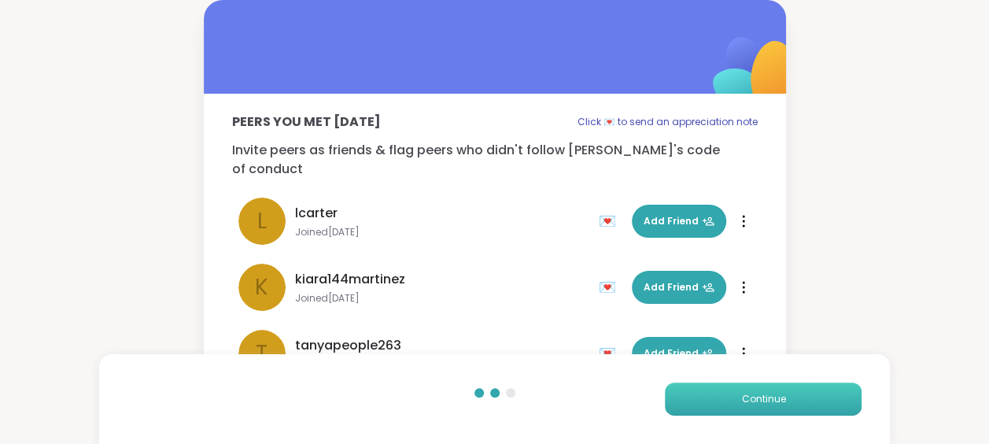
click at [770, 392] on span "Continue" at bounding box center [763, 399] width 44 height 14
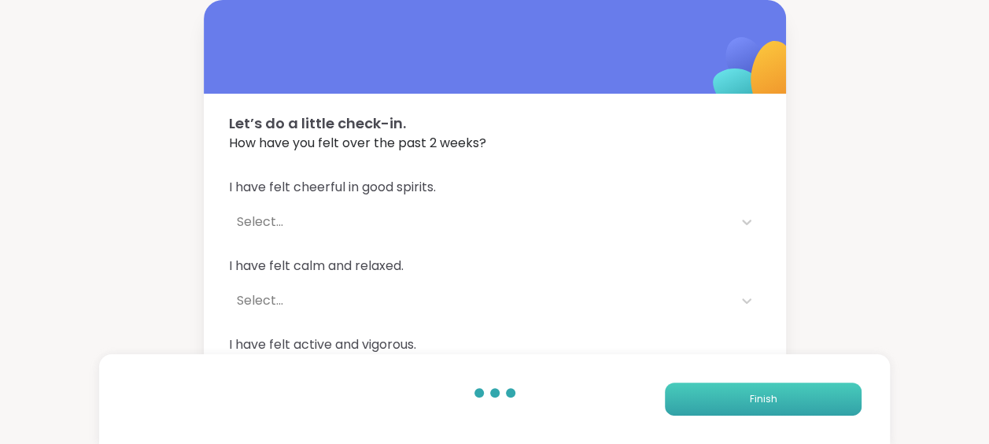
click at [770, 392] on span "Finish" at bounding box center [764, 399] width 28 height 14
